Goal: Navigation & Orientation: Understand site structure

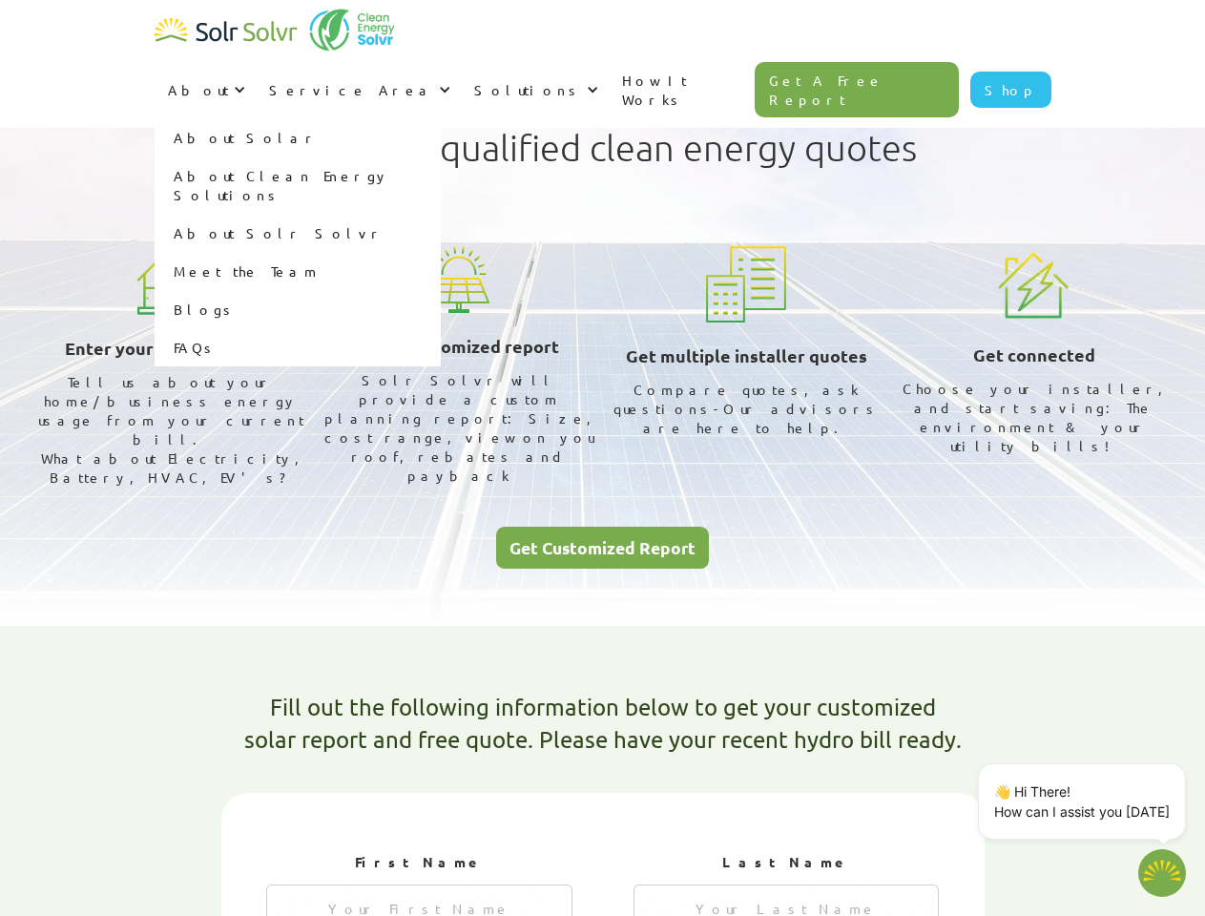
click at [229, 80] on div "About" at bounding box center [198, 89] width 61 height 19
click at [434, 80] on div "Service Area" at bounding box center [351, 89] width 165 height 19
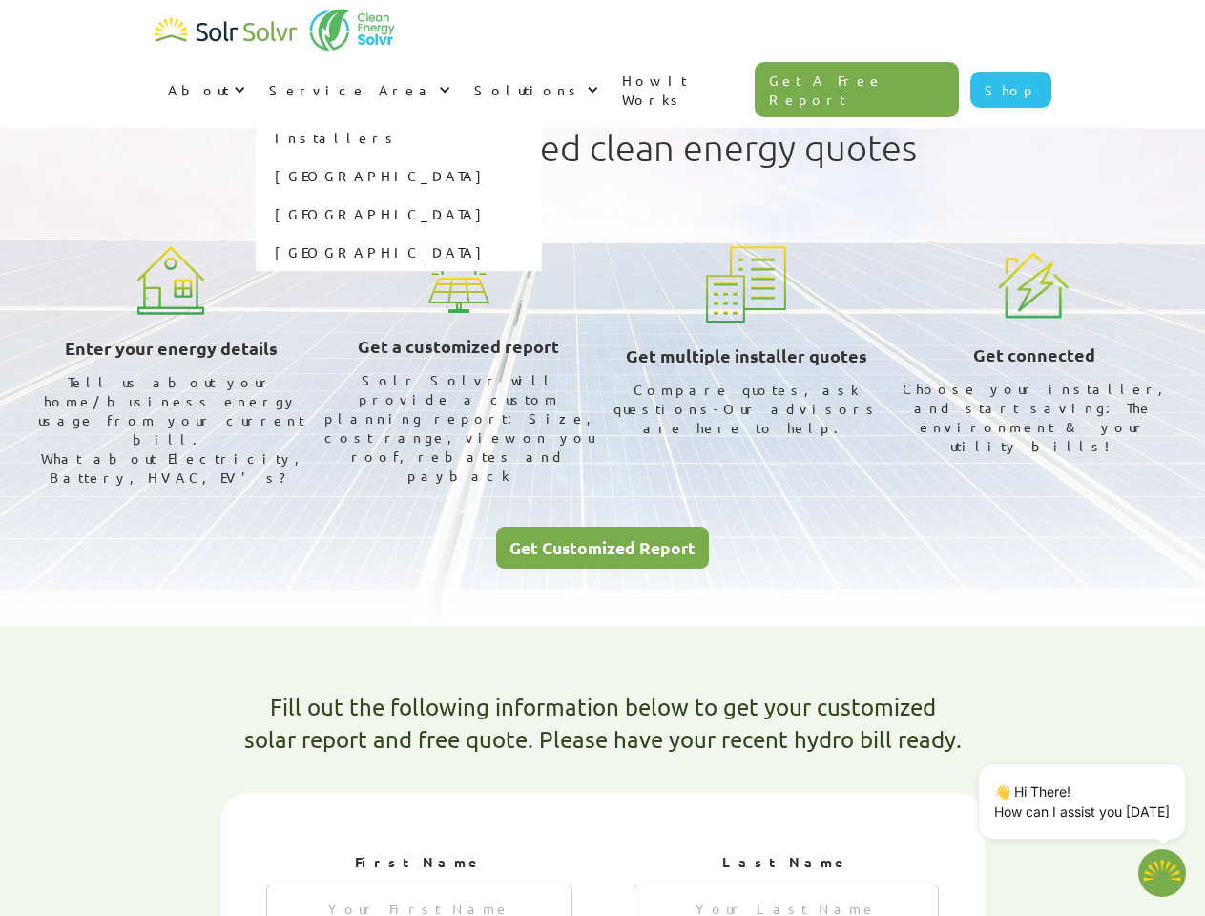
click at [582, 80] on div "Solutions" at bounding box center [528, 89] width 108 height 19
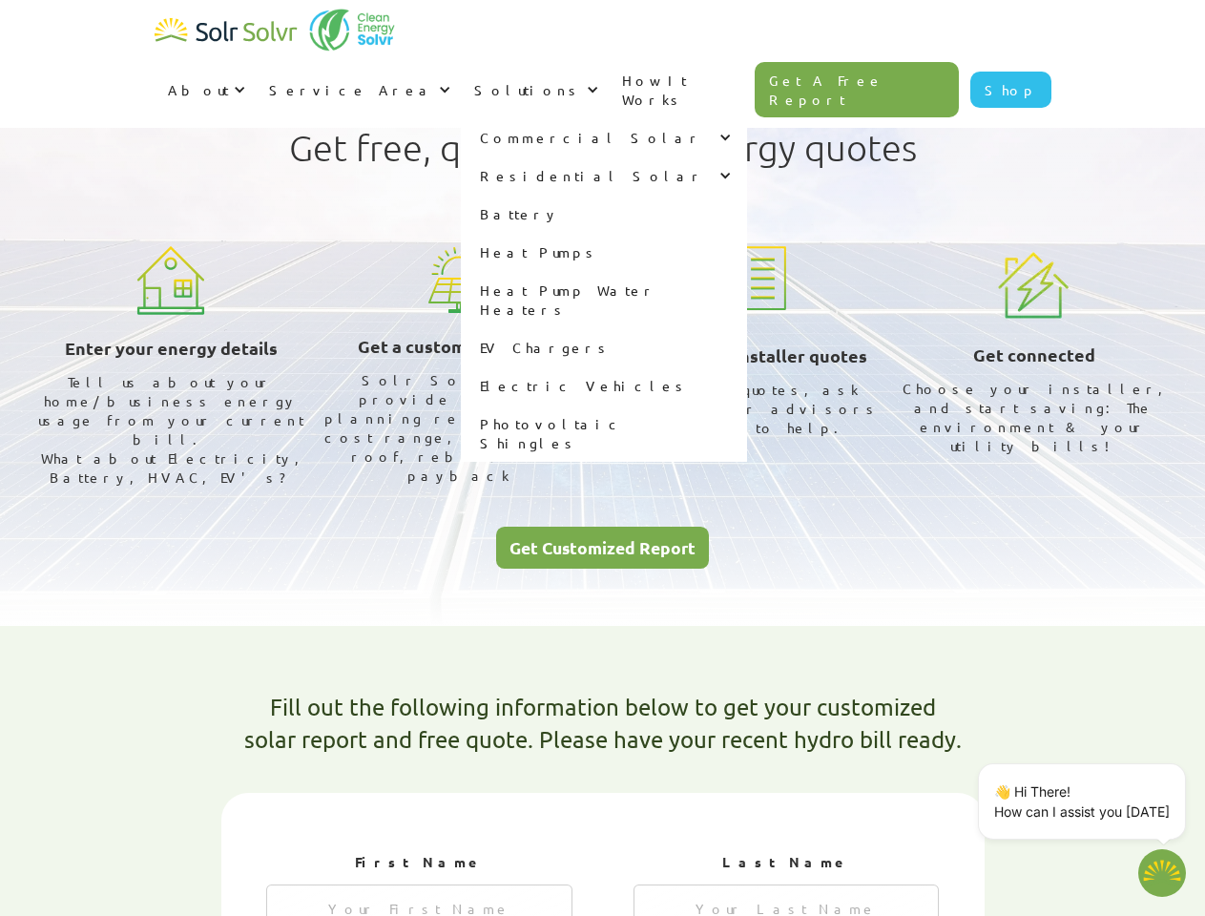
click at [1085, 801] on p "👋 Hi There! How can I assist you [DATE]" at bounding box center [1081, 801] width 175 height 40
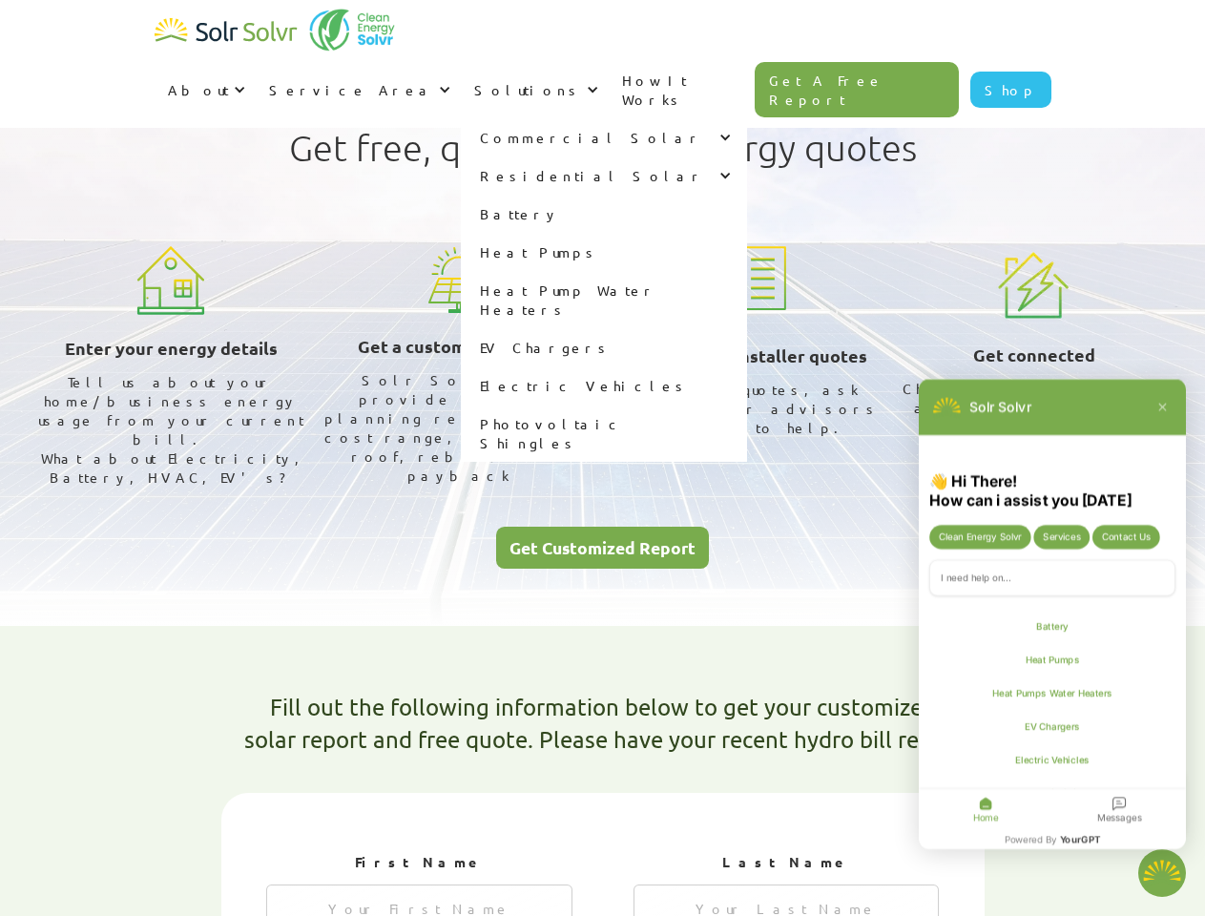
type textarea "x"
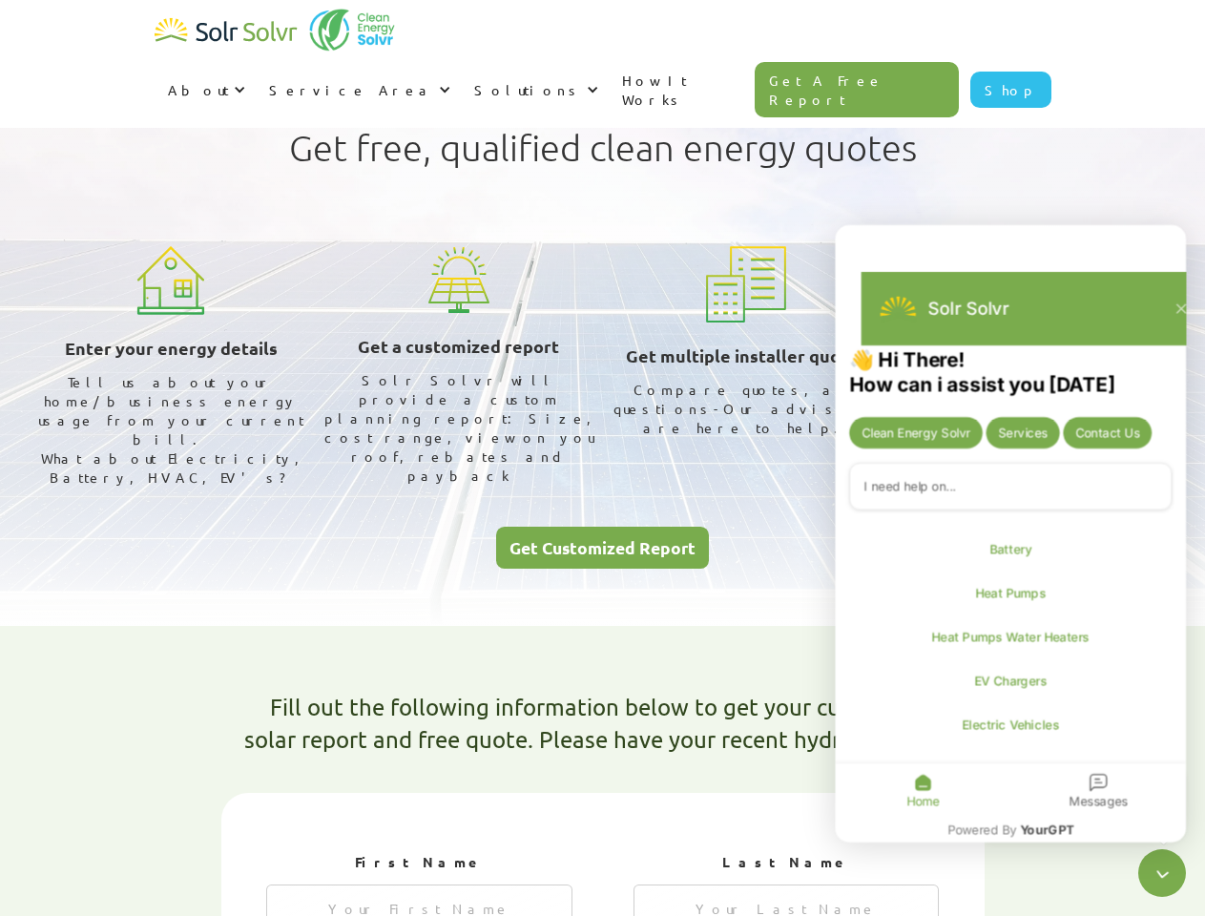
click at [1182, 767] on div "Messages" at bounding box center [1097, 790] width 175 height 54
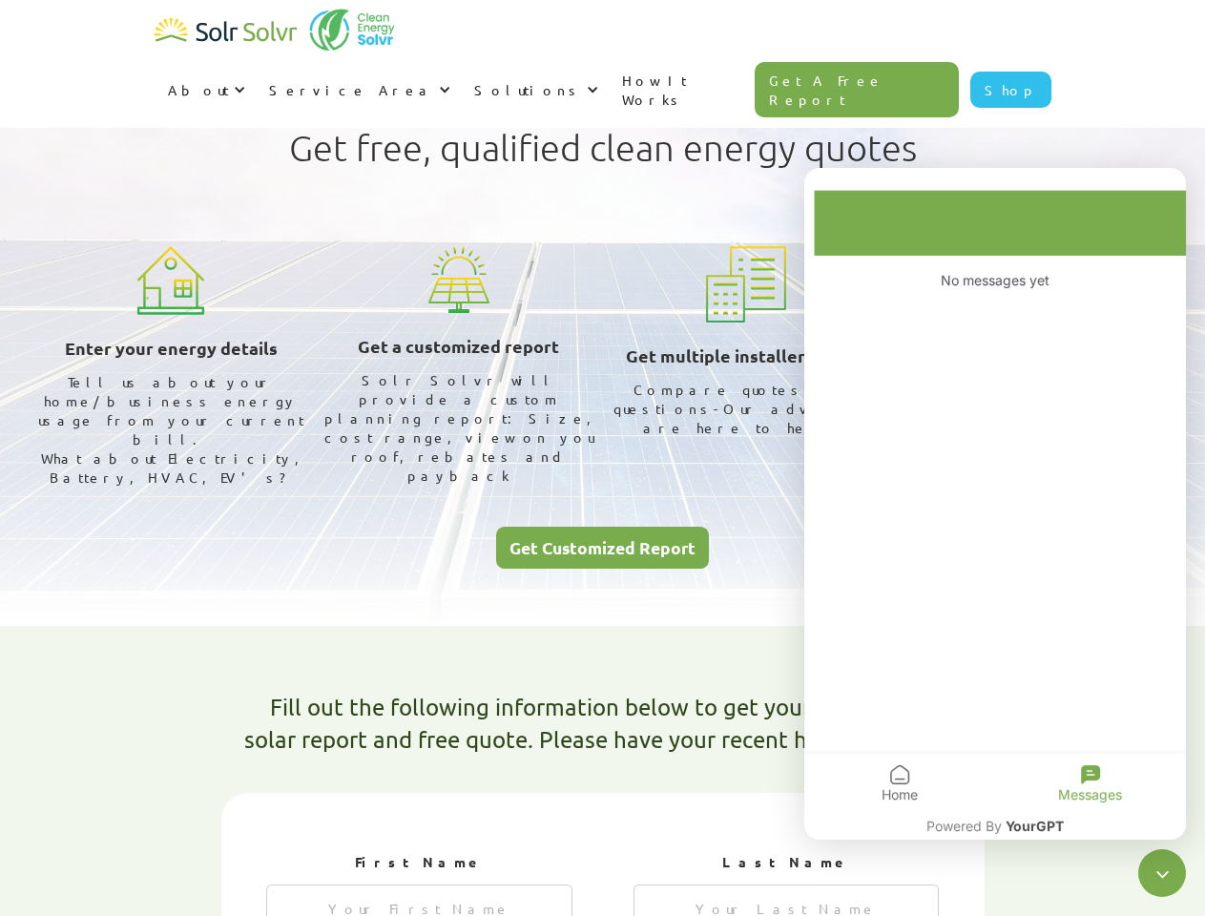
click at [1162, 873] on icon "Close chatbot widget" at bounding box center [1162, 873] width 24 height 24
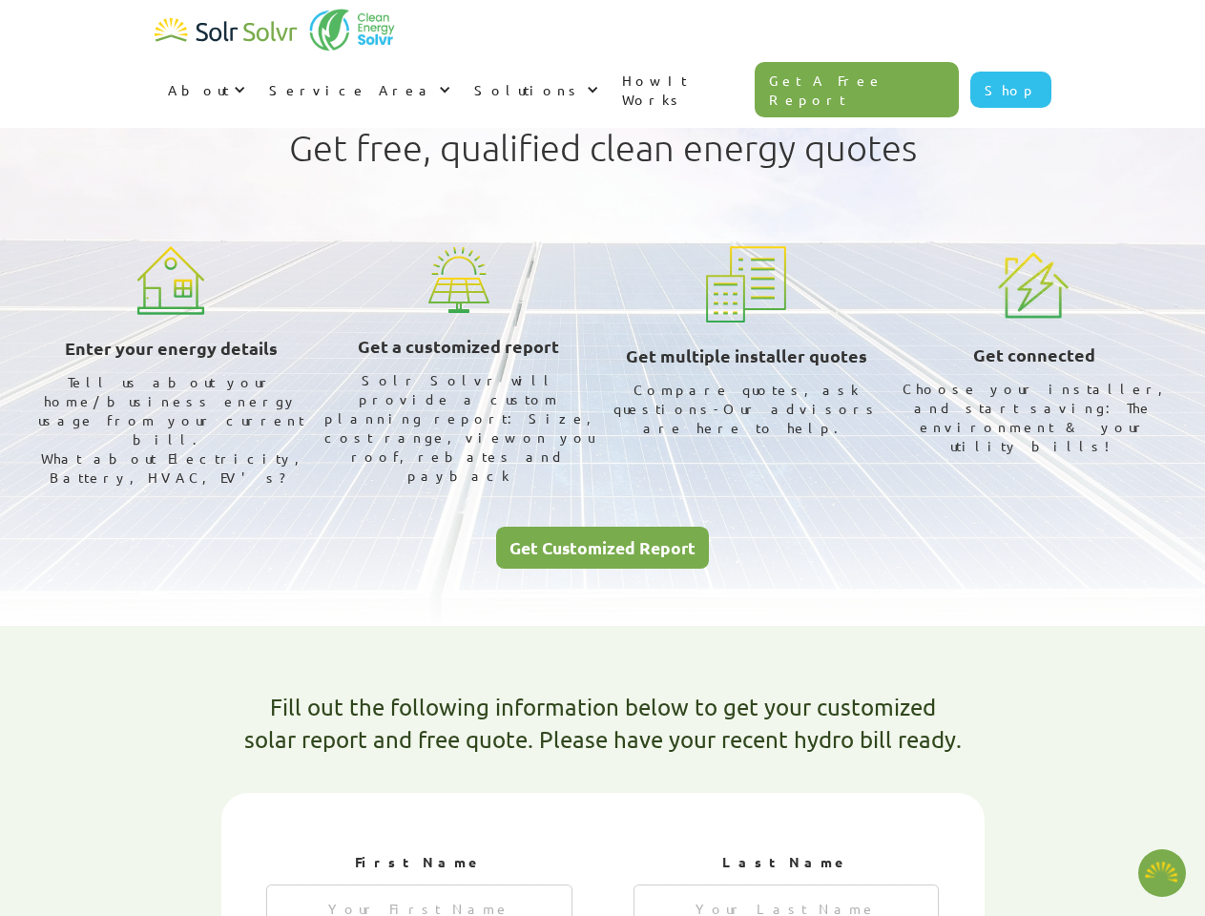
click at [1204, 915] on html "About About Solar About Clean Energy Solutions About Solr Solvr Meet the Team B…" at bounding box center [602, 458] width 1205 height 916
